Goal: Task Accomplishment & Management: Manage account settings

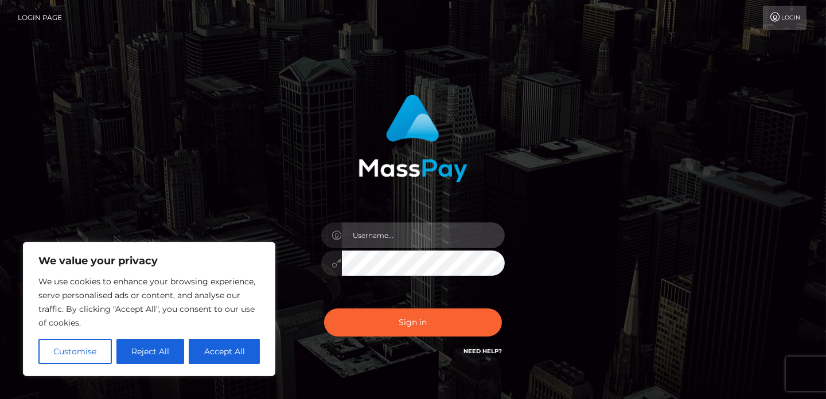
click at [431, 235] on input "text" at bounding box center [423, 236] width 163 height 26
type input "[EMAIL_ADDRESS][DOMAIN_NAME]"
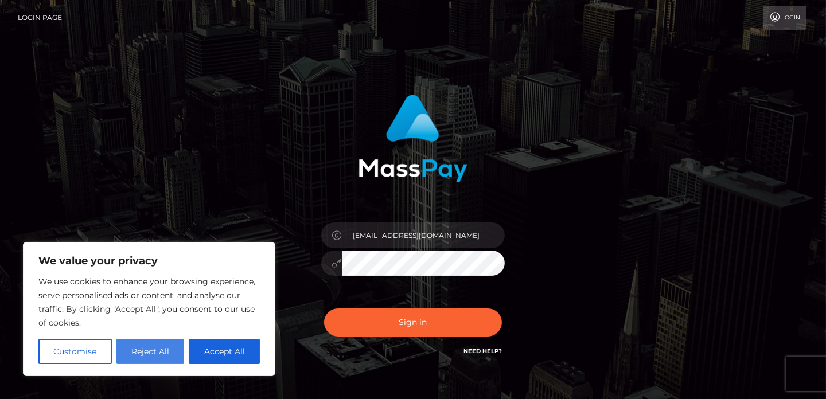
click at [166, 347] on button "Reject All" at bounding box center [150, 351] width 68 height 25
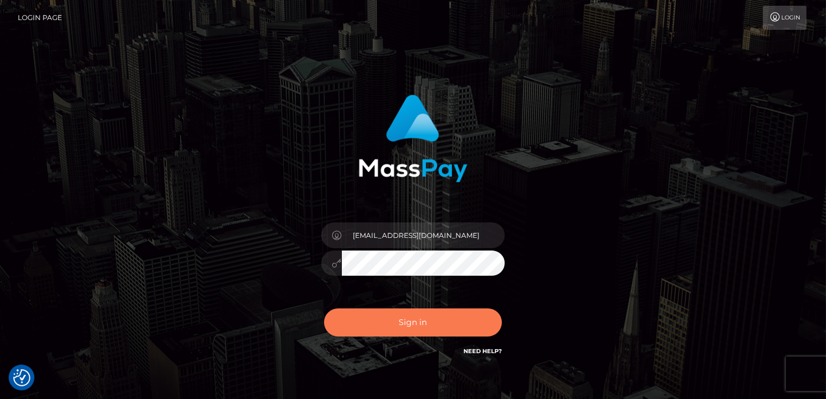
click at [399, 324] on button "Sign in" at bounding box center [413, 323] width 178 height 28
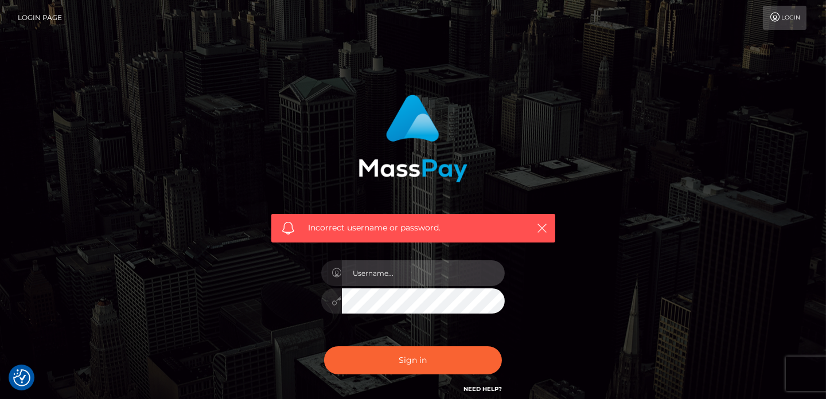
click at [407, 272] on input "text" at bounding box center [423, 273] width 163 height 26
type input "mistressmink@hotmail.com"
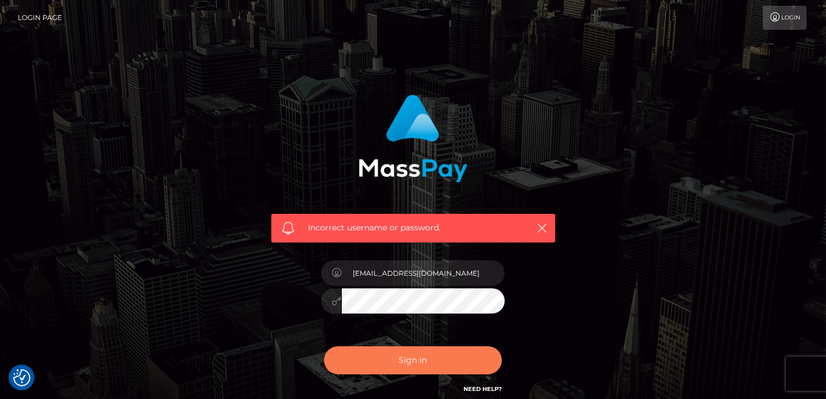
click at [430, 361] on button "Sign in" at bounding box center [413, 360] width 178 height 28
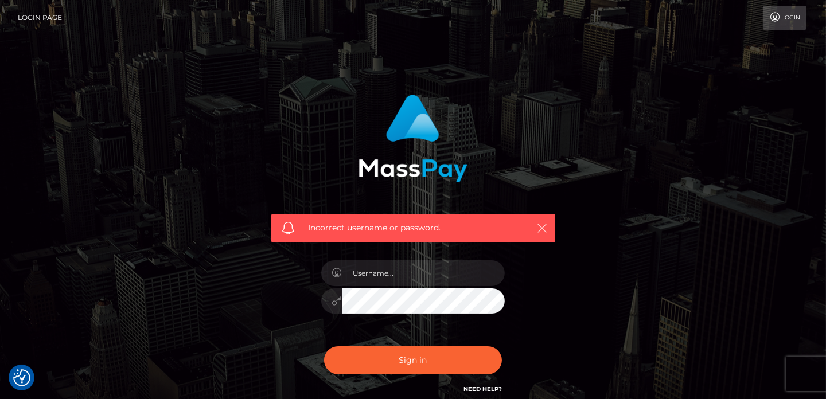
click at [541, 228] on icon "button" at bounding box center [542, 228] width 11 height 11
click at [543, 227] on icon "button" at bounding box center [542, 228] width 11 height 11
click at [783, 17] on link "Login" at bounding box center [785, 18] width 44 height 24
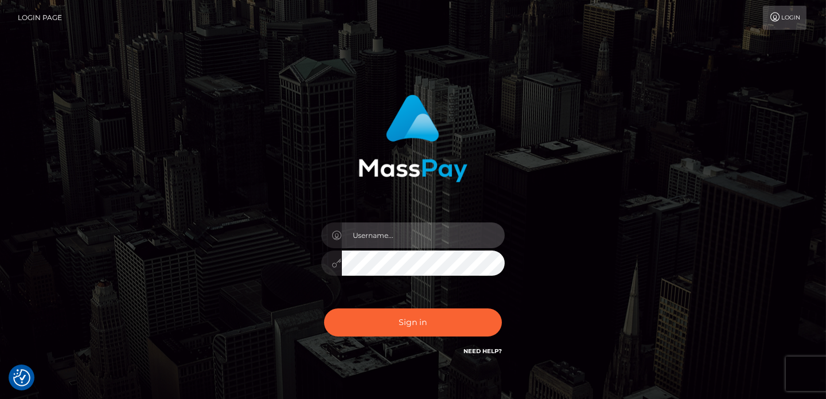
click at [416, 235] on input "text" at bounding box center [423, 236] width 163 height 26
paste input "mistressmink@hotmail.com"
type input "mistressmink@hotmail.com"
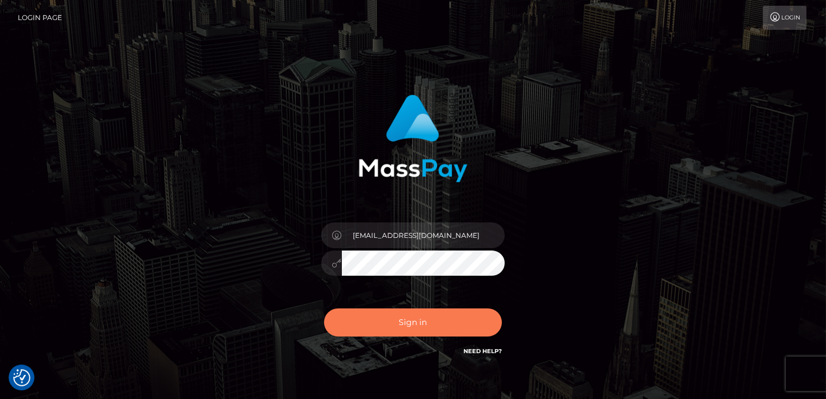
click at [375, 314] on button "Sign in" at bounding box center [413, 323] width 178 height 28
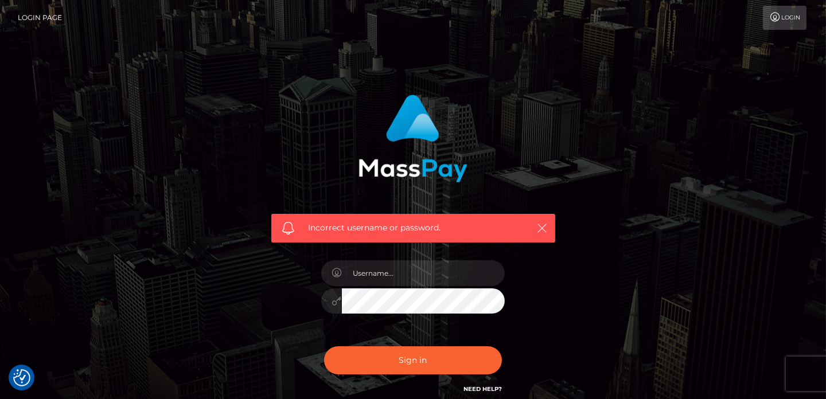
click at [541, 228] on icon "button" at bounding box center [542, 228] width 11 height 11
